Goal: Transaction & Acquisition: Purchase product/service

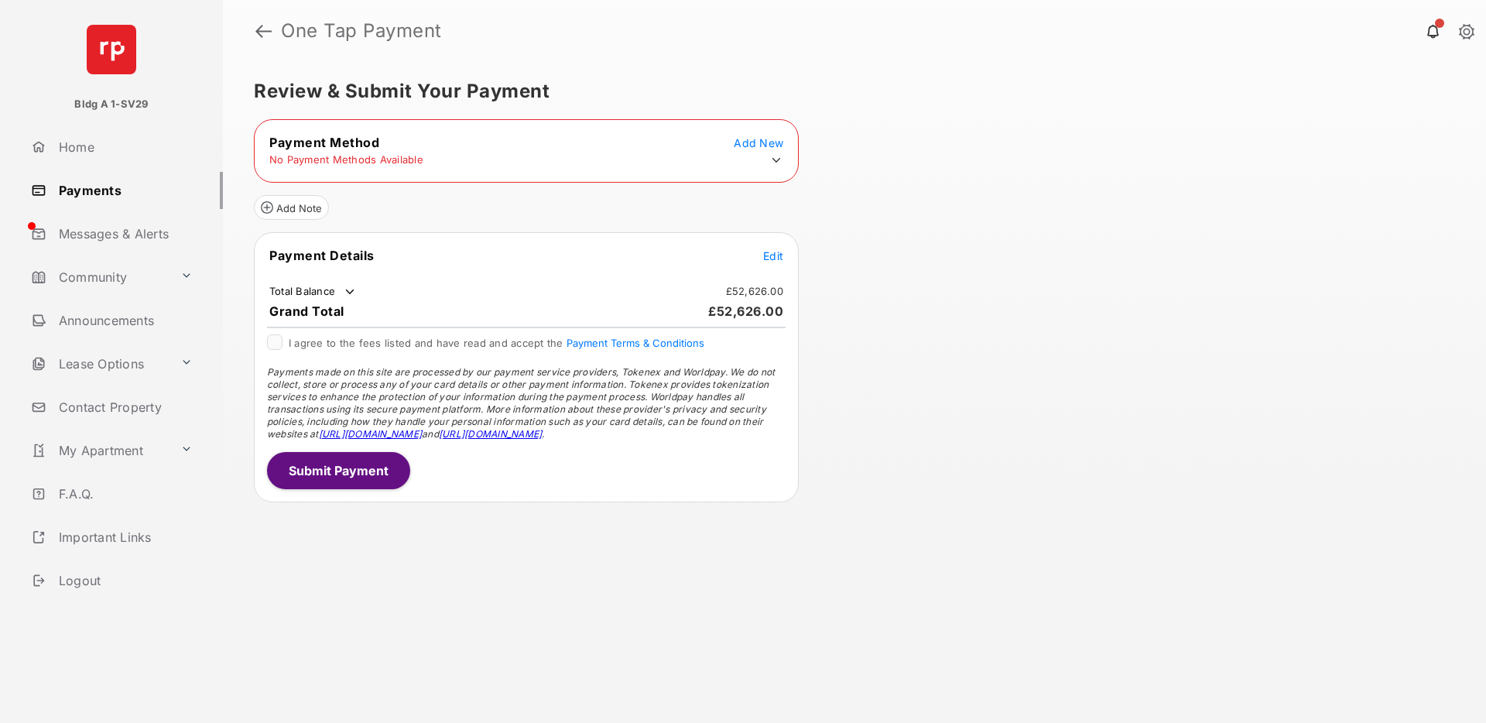
click at [748, 146] on span "Add New" at bounding box center [759, 142] width 50 height 13
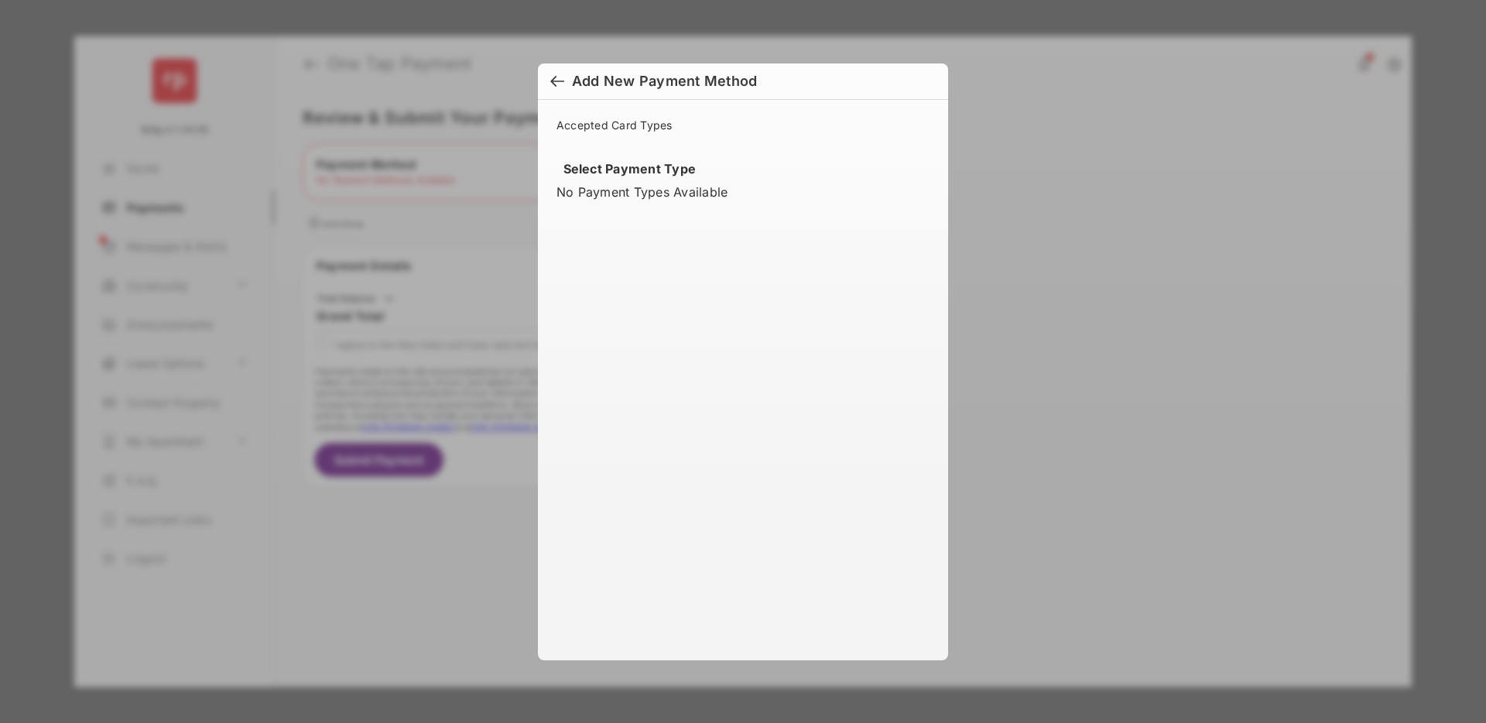
click at [614, 205] on div "Select Payment Type No Payment Types Available" at bounding box center [742, 192] width 373 height 63
click at [556, 84] on div at bounding box center [557, 82] width 14 height 17
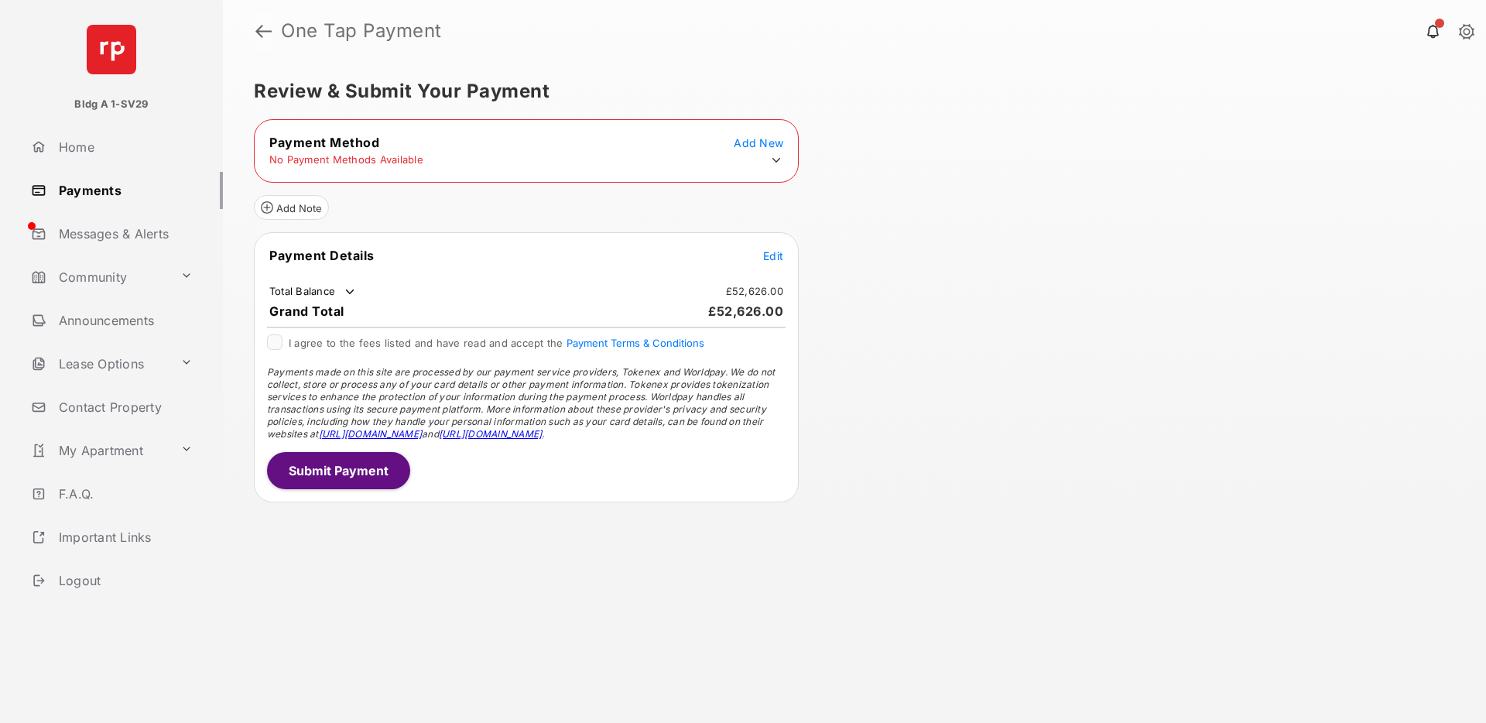
click at [262, 29] on link at bounding box center [263, 30] width 16 height 37
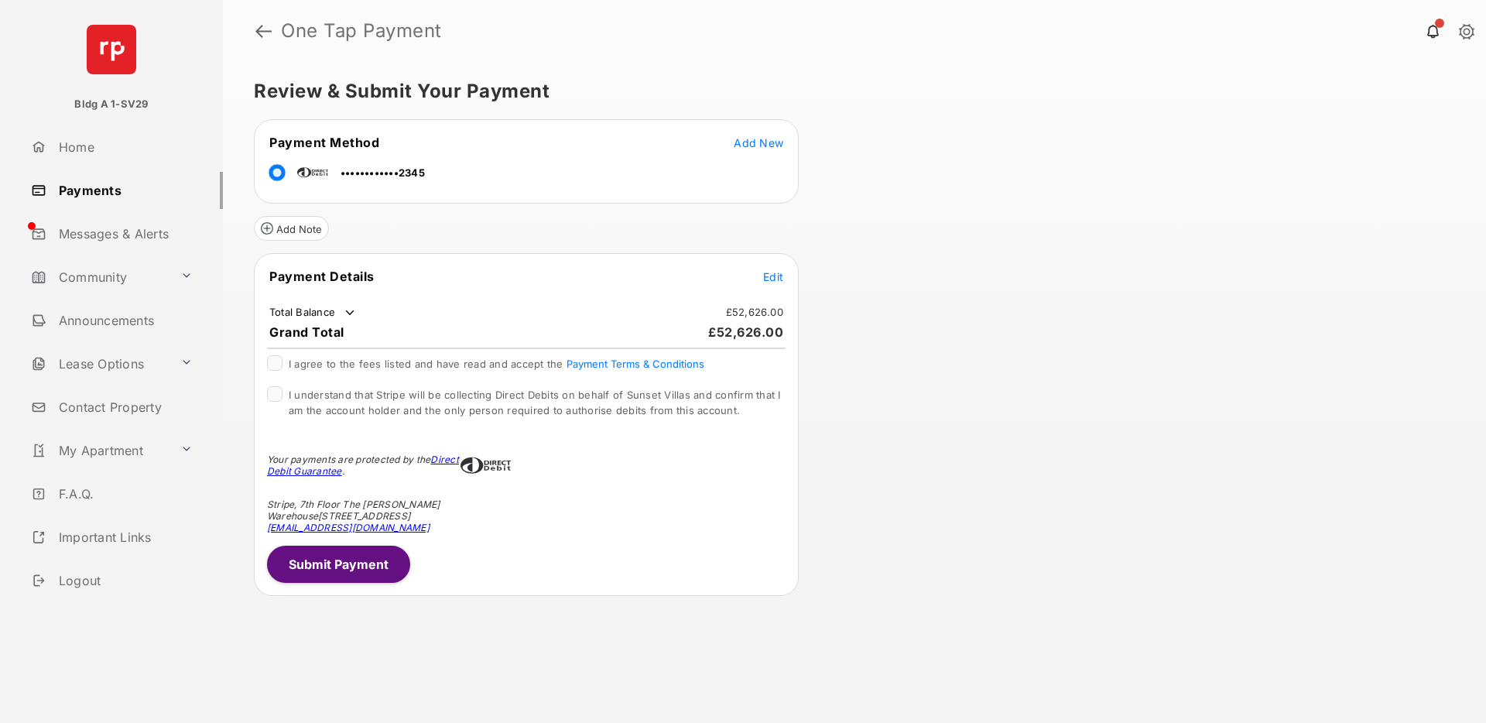
click at [756, 143] on span "Add New" at bounding box center [759, 142] width 50 height 13
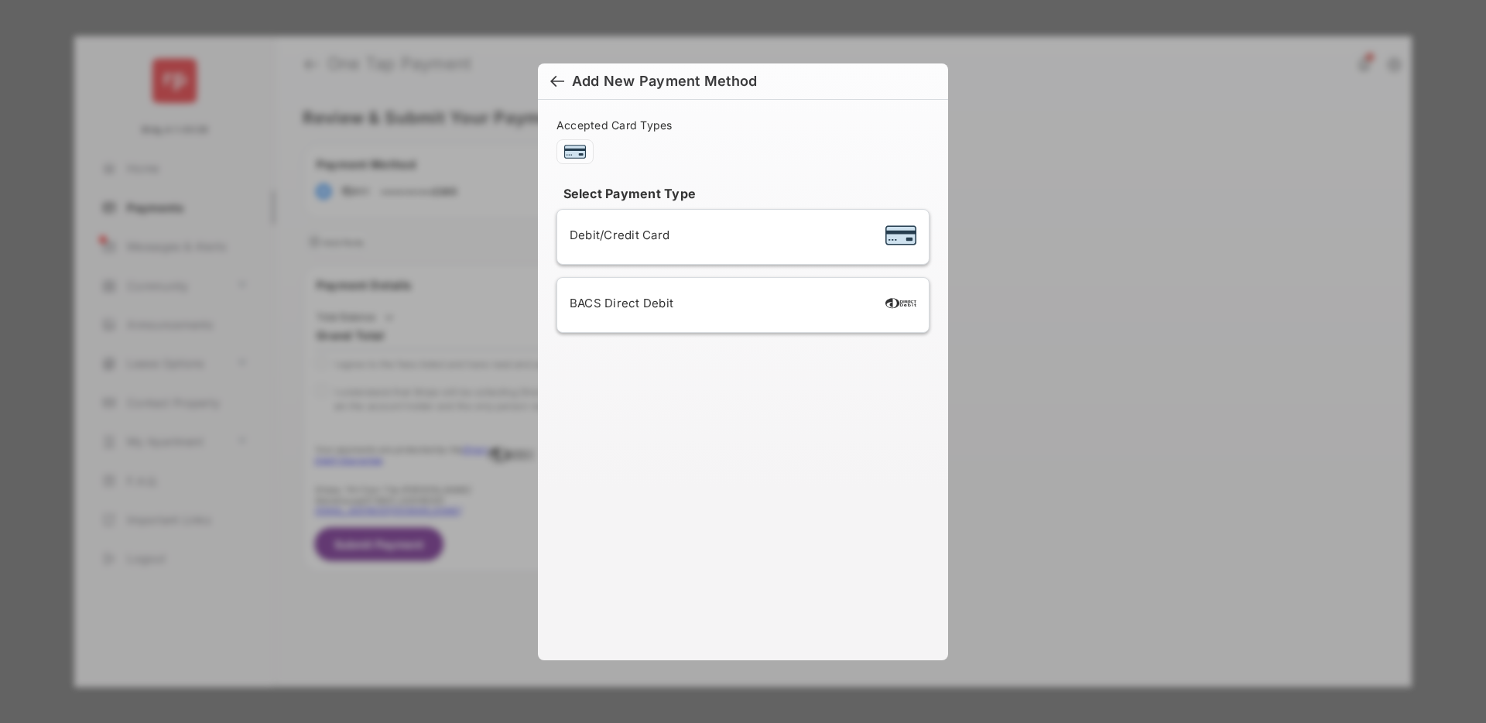
click at [705, 241] on div "Debit/Credit Card" at bounding box center [742, 236] width 347 height 29
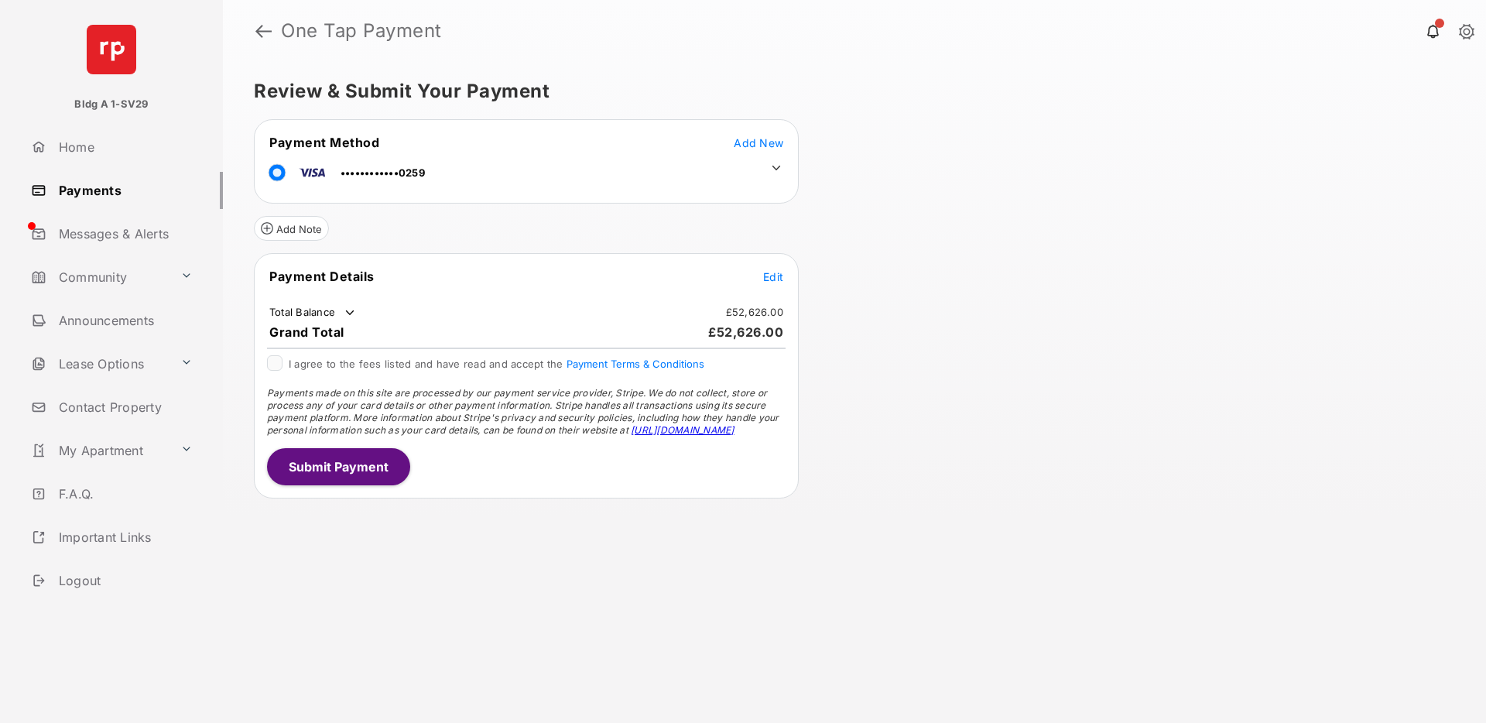
click at [930, 291] on div "Review & Submit Your Payment Payment Method Add New ••••••••••••0259 Add Note P…" at bounding box center [854, 392] width 1263 height 661
click at [765, 279] on span "Edit" at bounding box center [773, 276] width 20 height 13
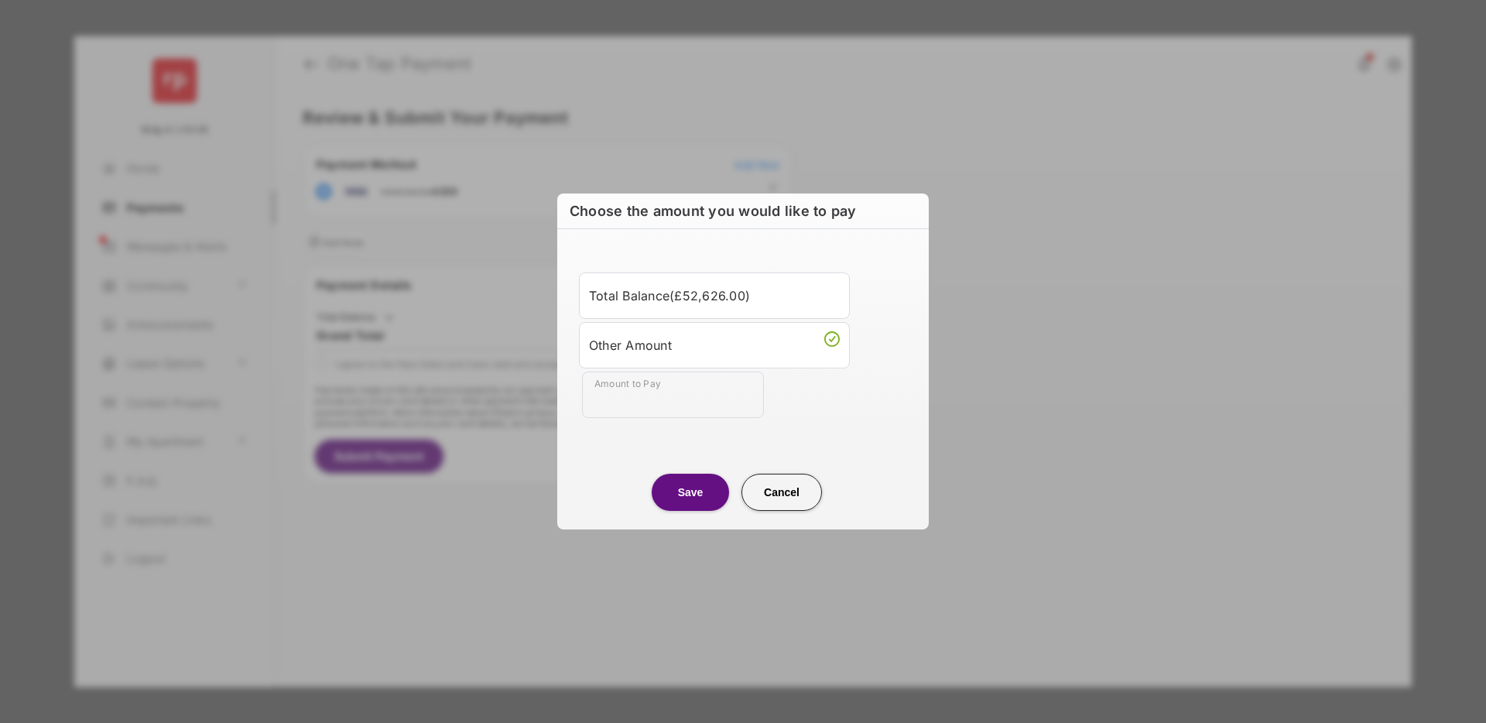
click at [663, 402] on input "Amount to Pay" at bounding box center [673, 394] width 182 height 46
type input "****"
click at [681, 498] on button "Save" at bounding box center [689, 492] width 77 height 37
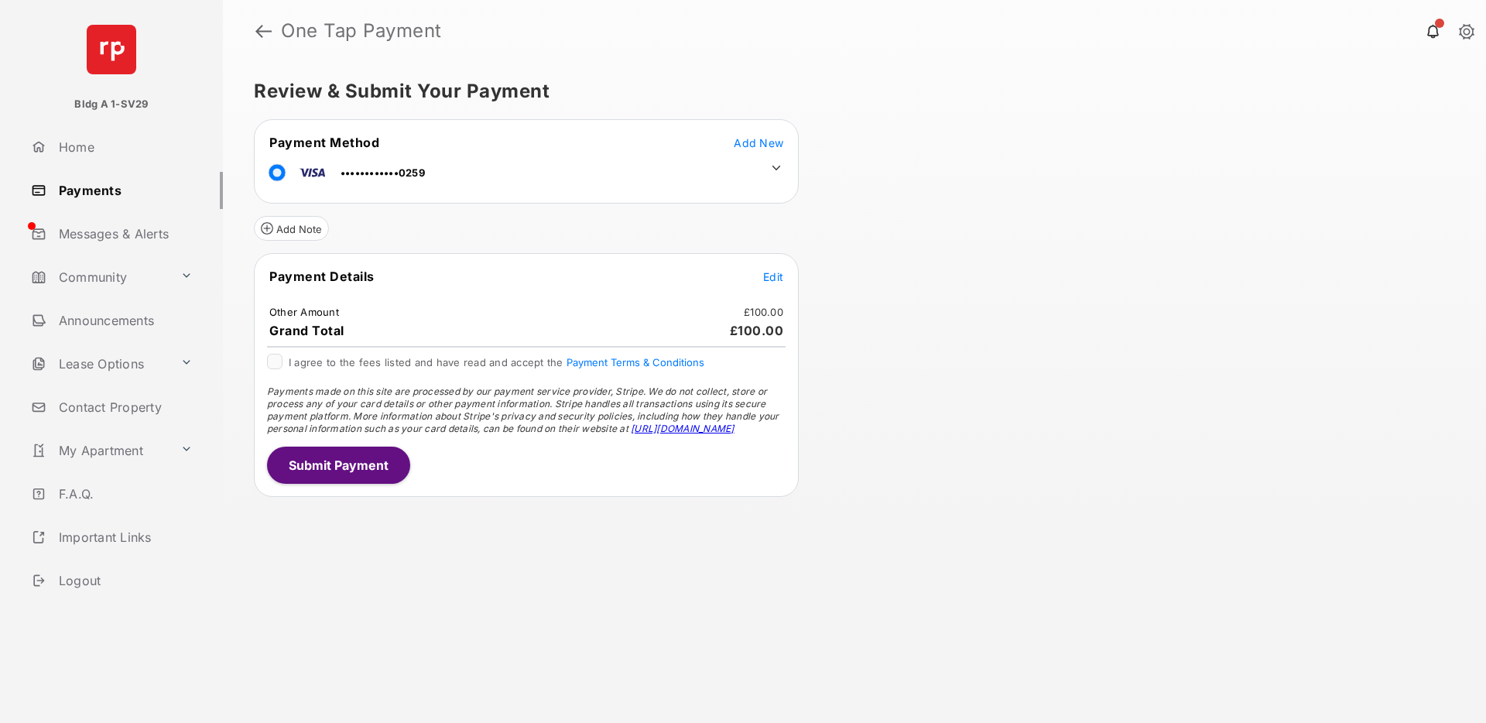
click at [276, 351] on div "Payment Details Edit Other Amount £100.00 Grand Total £100.00 I agree to the fe…" at bounding box center [526, 375] width 545 height 244
click at [1000, 226] on div "Review & Submit Your Payment Payment Method Add New ••••••••••••0259 Add Note P…" at bounding box center [854, 392] width 1263 height 661
click at [339, 466] on button "Submit Payment" at bounding box center [338, 464] width 143 height 37
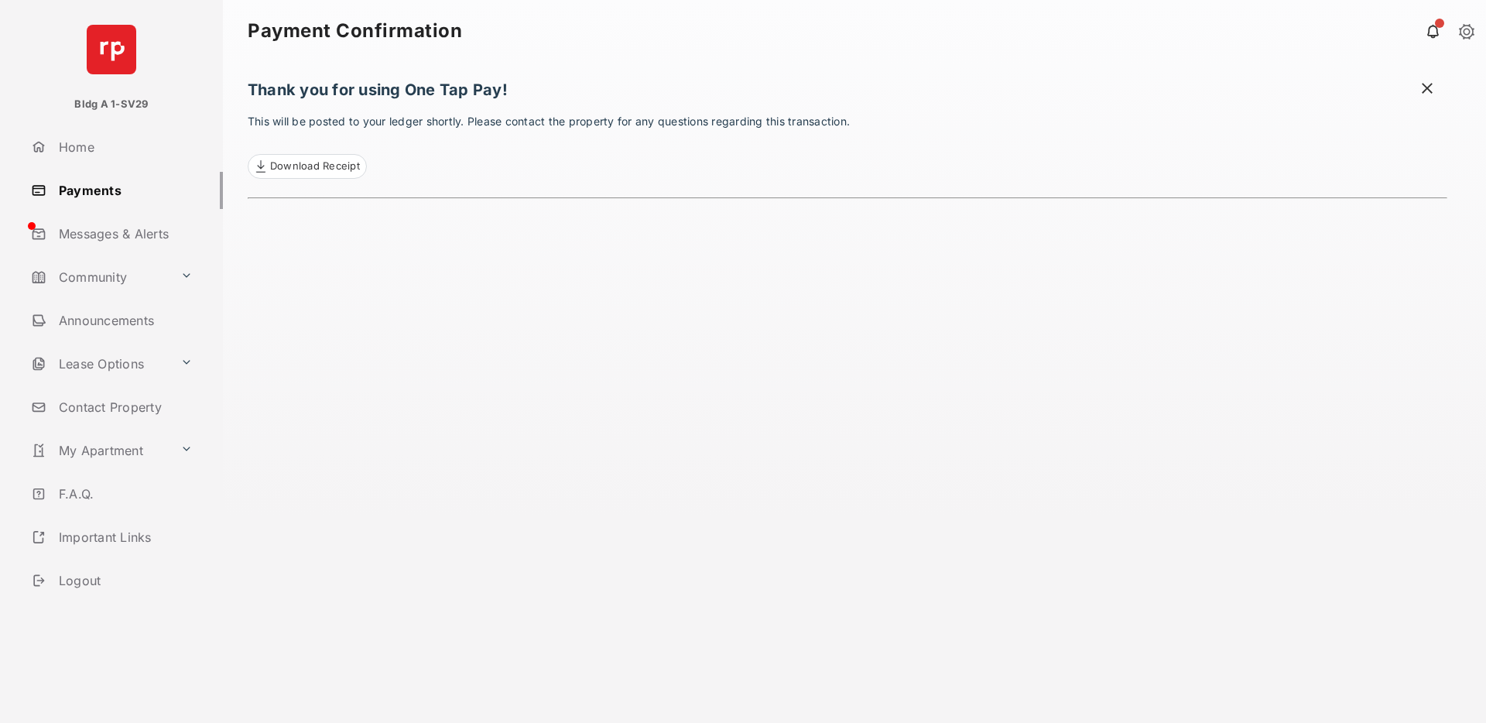
click at [1041, 386] on div "Thank you for using One Tap Pay! This will be posted to your ledger shortly. Pl…" at bounding box center [847, 392] width 1199 height 661
click at [1432, 93] on span at bounding box center [1426, 89] width 15 height 19
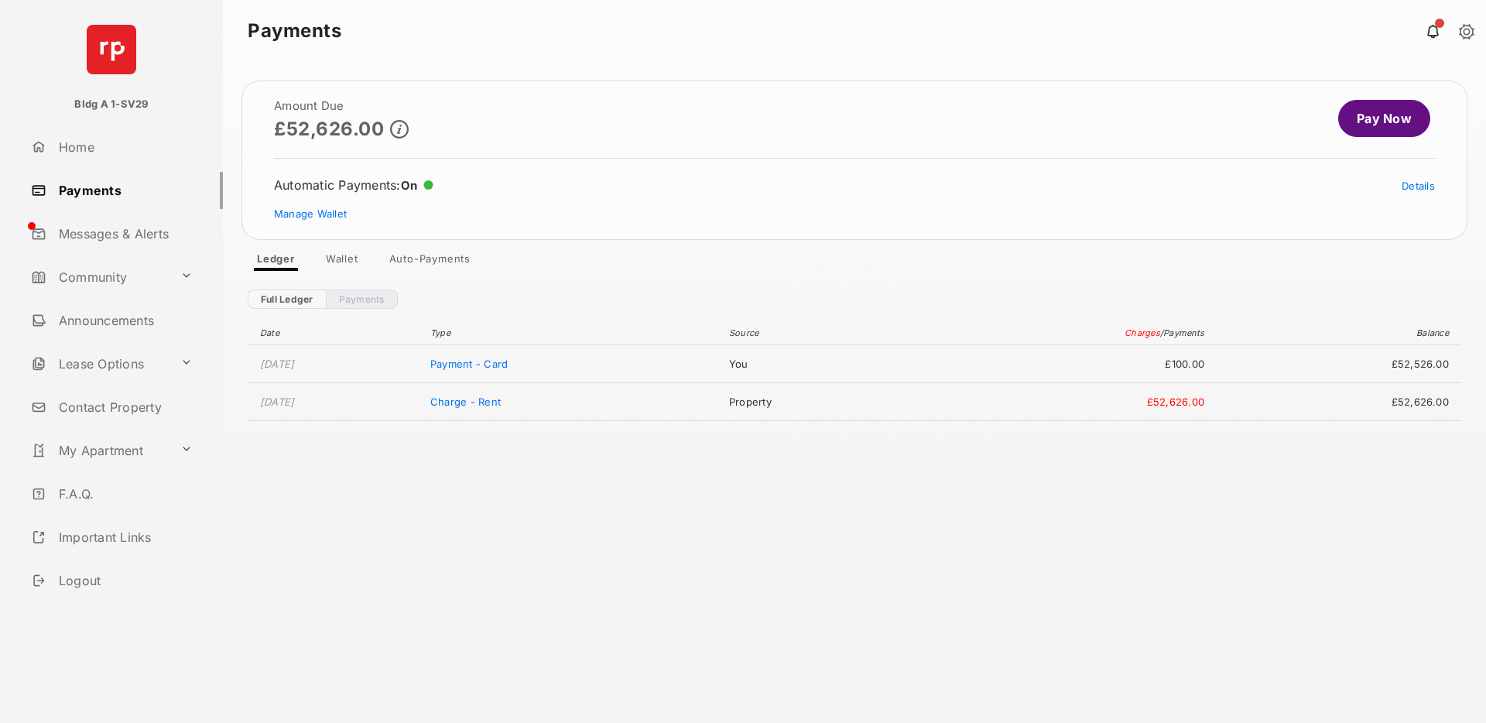
click at [909, 67] on div "Amount Due £52,626.00 Pay Now Automatic Payments : On Details Manage Wallet Led…" at bounding box center [854, 392] width 1263 height 661
click at [858, 77] on div "Amount Due £52,626.00 Pay Now Automatic Payments : On Details Manage Wallet Led…" at bounding box center [854, 392] width 1263 height 661
